Goal: Find specific fact: Find contact information

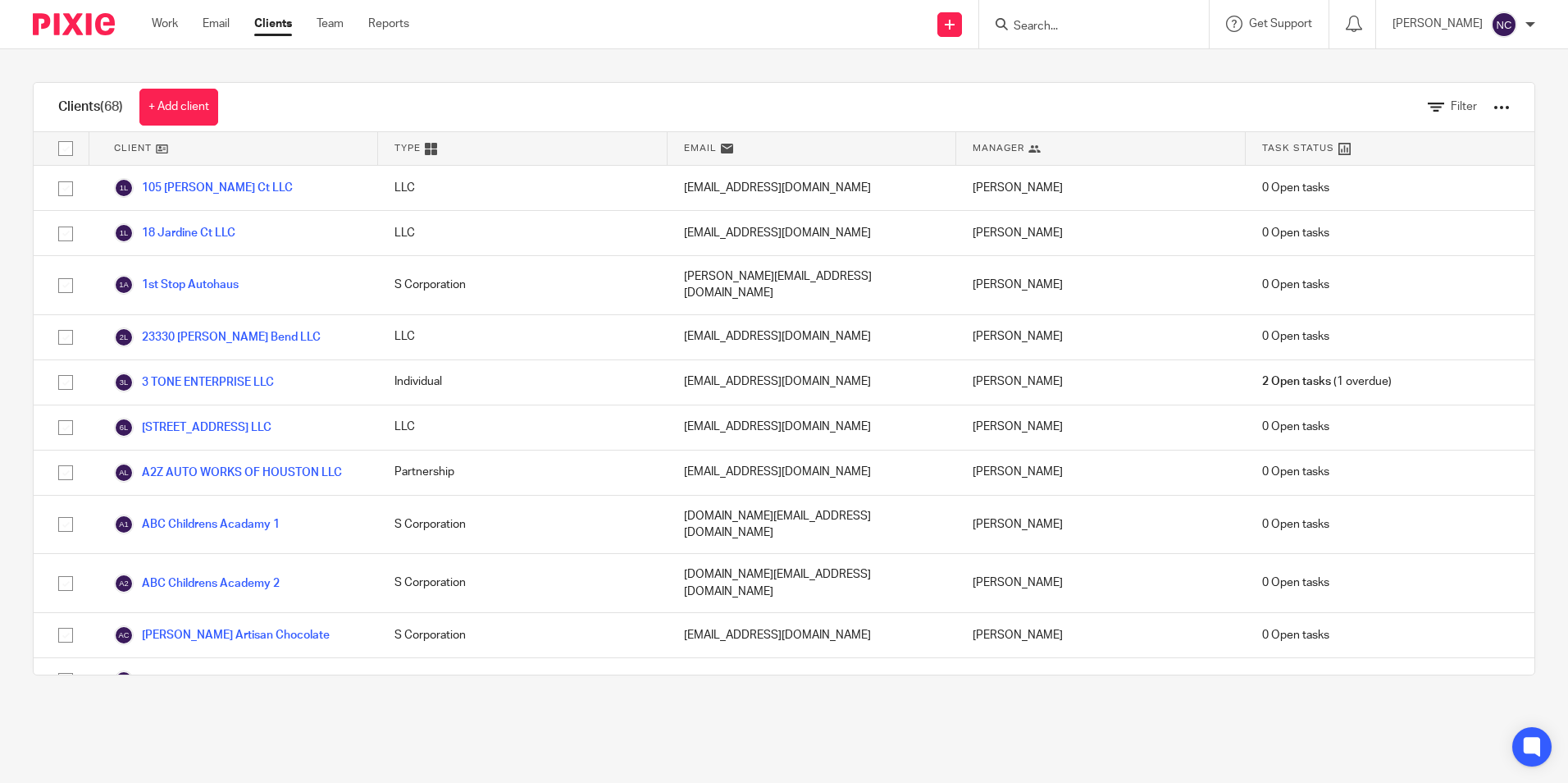
click at [1050, 23] on input "Search" at bounding box center [1086, 28] width 148 height 15
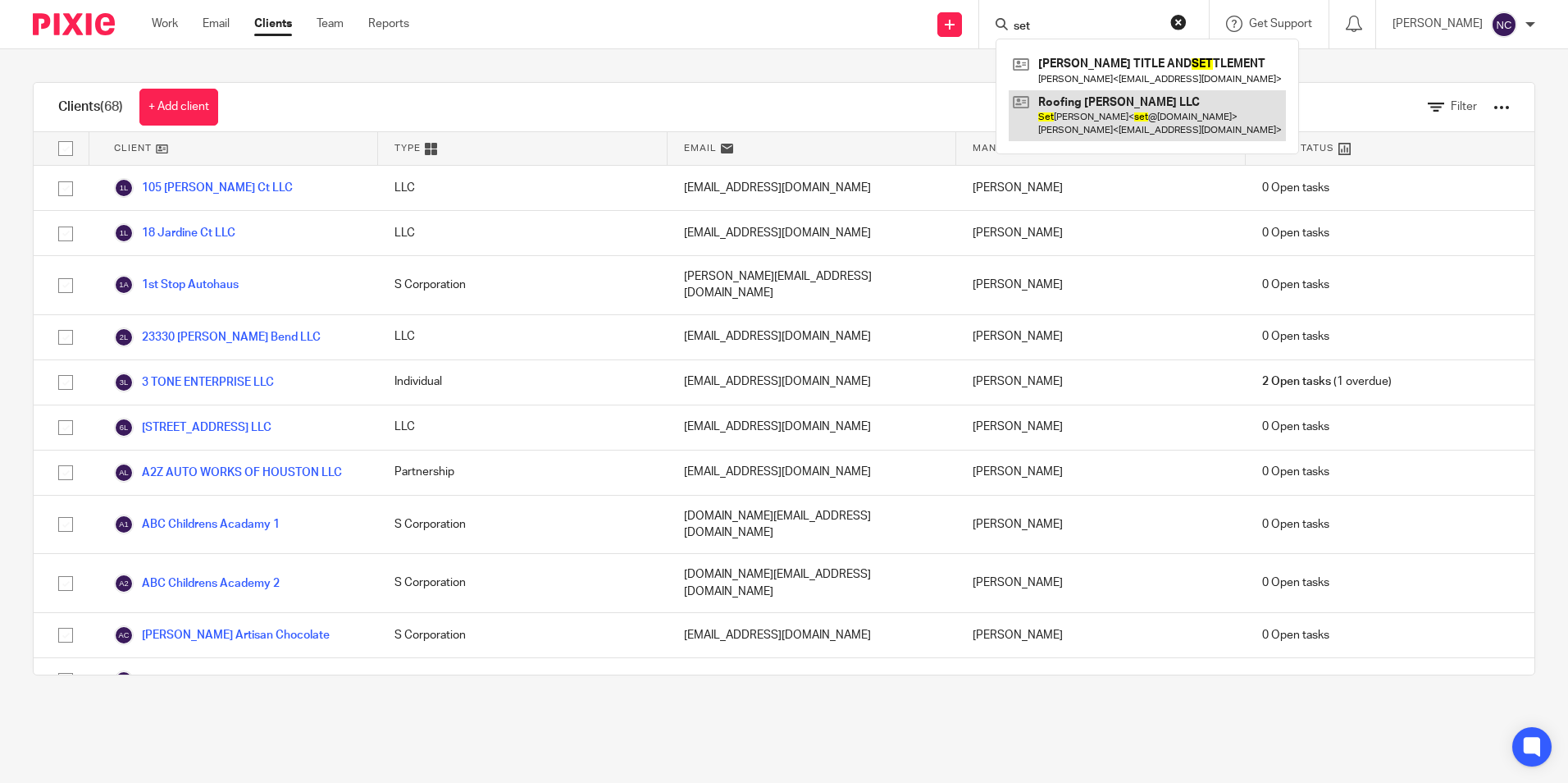
type input "set"
click at [1104, 115] on link at bounding box center [1147, 115] width 277 height 51
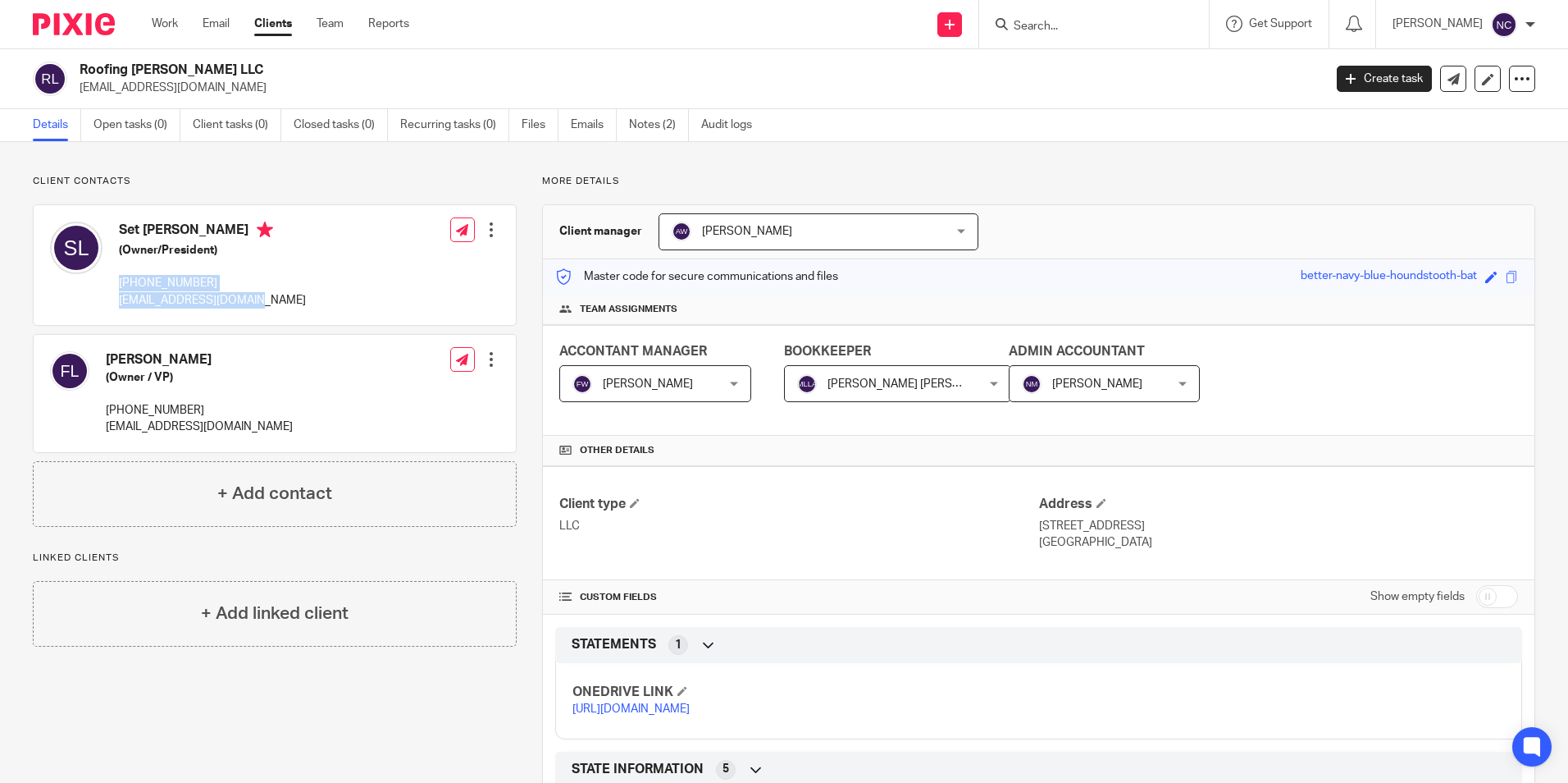
drag, startPoint x: 118, startPoint y: 280, endPoint x: 276, endPoint y: 301, distance: 159.4
click at [276, 301] on div "Set [PERSON_NAME] (Owner/President) [PHONE_NUMBER] [EMAIL_ADDRESS][DOMAIN_NAME]…" at bounding box center [275, 265] width 482 height 120
copy div "[PHONE_NUMBER] [EMAIL_ADDRESS][DOMAIN_NAME]"
